Goal: Information Seeking & Learning: Find specific fact

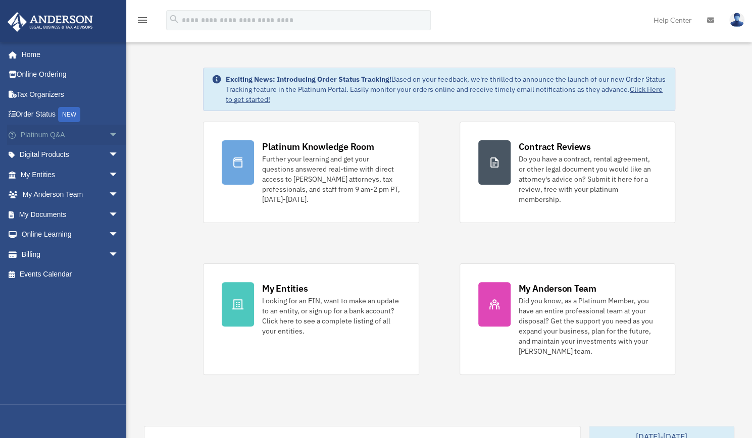
click at [51, 139] on link "Platinum Q&A arrow_drop_down" at bounding box center [70, 135] width 127 height 20
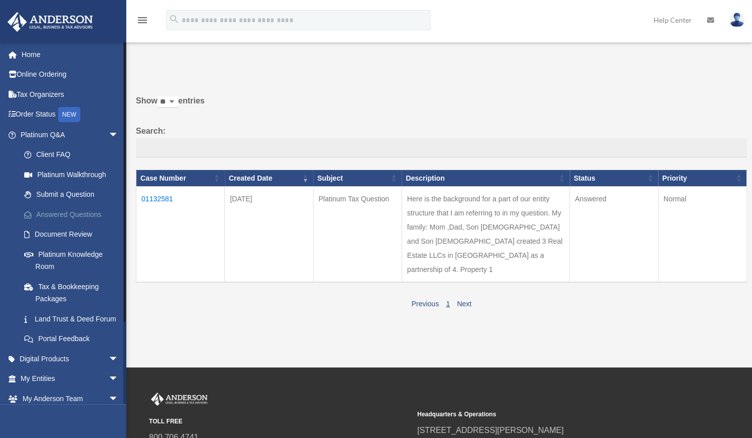
click at [66, 213] on link "Answered Questions" at bounding box center [74, 215] width 120 height 20
click at [66, 213] on link "Answered Questions" at bounding box center [69, 215] width 110 height 20
click at [156, 193] on td "01132581" at bounding box center [180, 235] width 88 height 96
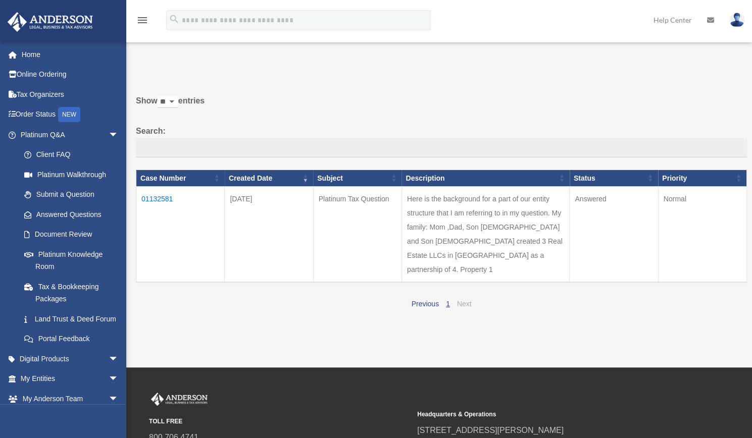
click at [464, 308] on link "Next" at bounding box center [464, 304] width 15 height 8
click at [165, 196] on td "01132581" at bounding box center [180, 235] width 88 height 96
